Goal: Book appointment/travel/reservation

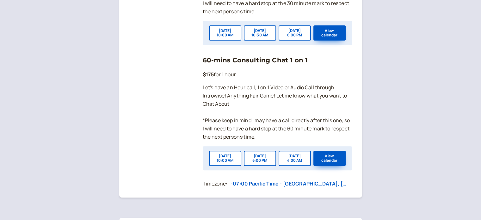
scroll to position [567, 0]
click at [302, 40] on button "[DATE] 6:00 PM" at bounding box center [295, 33] width 32 height 15
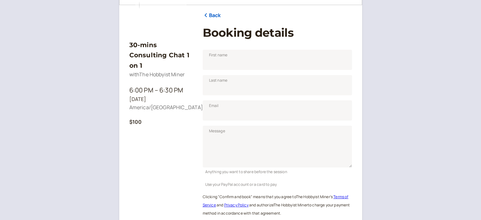
scroll to position [78, 0]
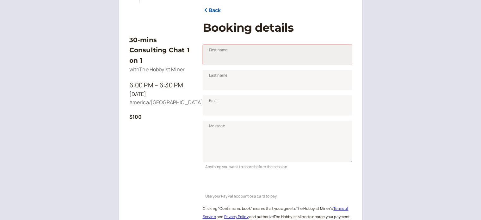
click at [247, 52] on input "First name" at bounding box center [277, 55] width 149 height 20
type input "[PERSON_NAME]"
type input "Brown"
type input "[EMAIL_ADDRESS][DOMAIN_NAME]"
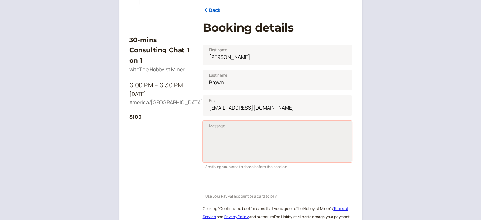
click at [241, 123] on textarea "Message" at bounding box center [277, 142] width 149 height 42
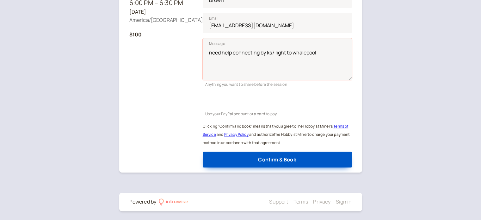
scroll to position [161, 0]
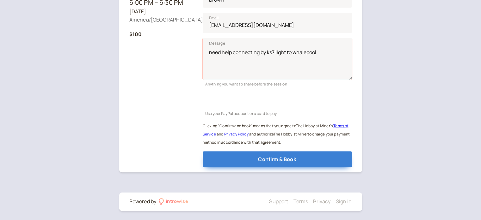
type textarea "need help connecting by ks7 light to whalepool"
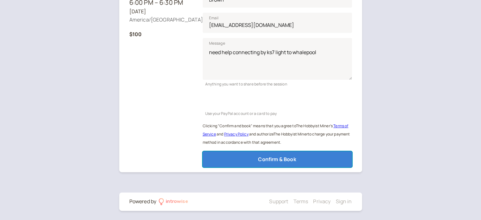
click at [271, 158] on span "Confirm & Book" at bounding box center [277, 159] width 38 height 7
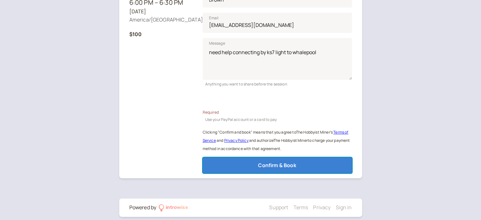
click at [278, 165] on span "Confirm & Book" at bounding box center [277, 165] width 38 height 7
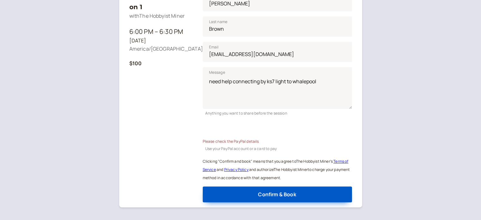
scroll to position [142, 0]
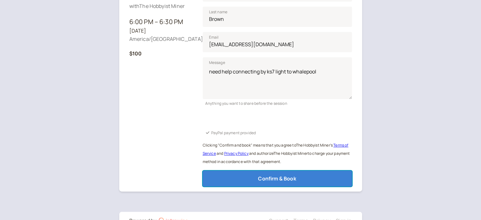
click at [313, 177] on button "Confirm & Book" at bounding box center [277, 179] width 149 height 16
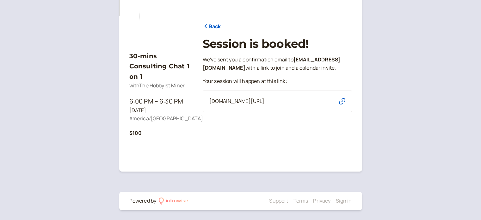
scroll to position [0, 0]
